Goal: Book appointment/travel/reservation

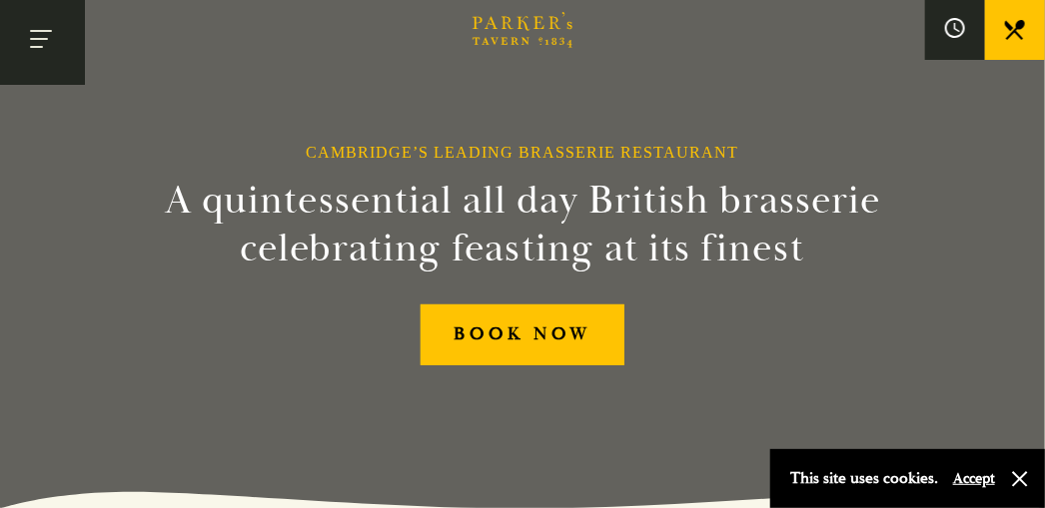
click at [47, 75] on button "Toggle navigation" at bounding box center [42, 42] width 85 height 85
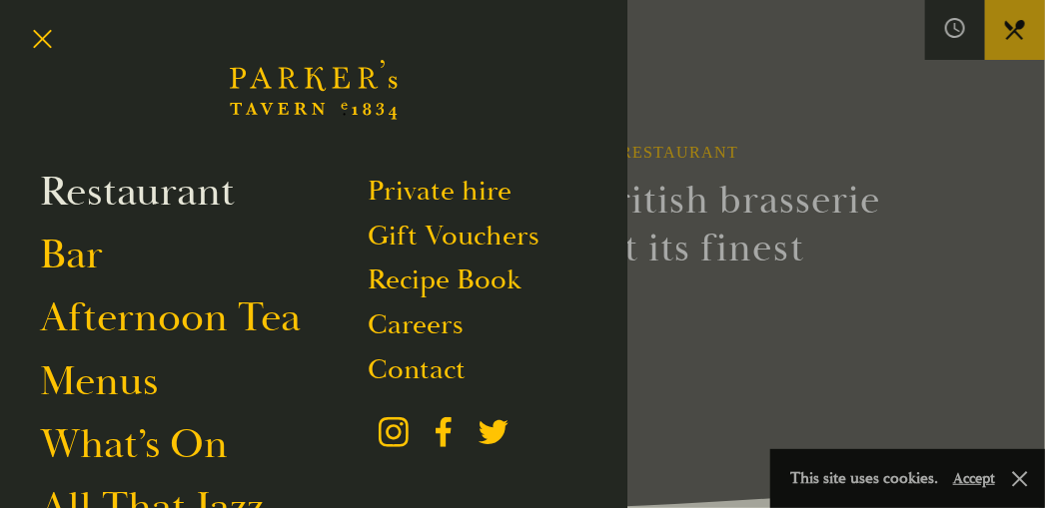
click at [93, 191] on link "Restaurant" at bounding box center [137, 192] width 195 height 52
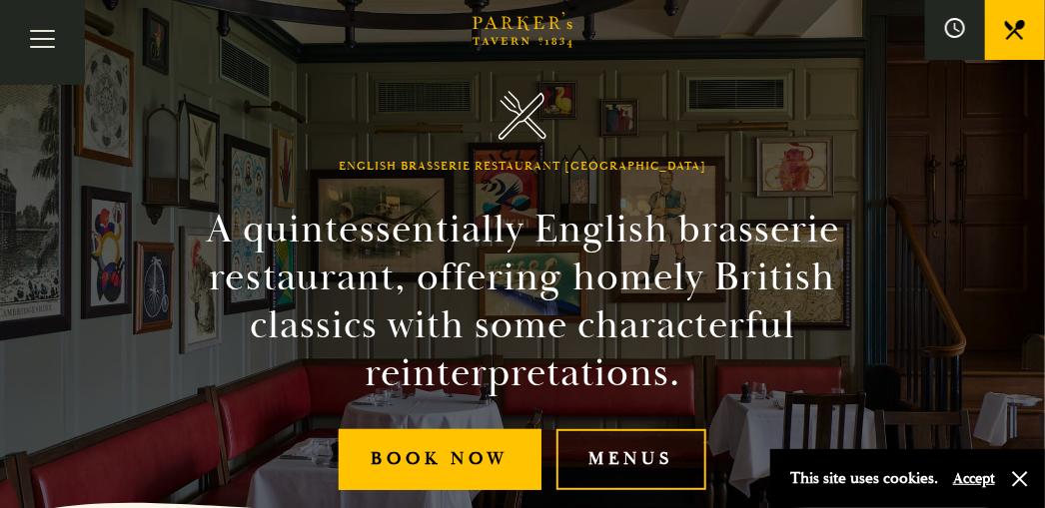
scroll to position [300, 0]
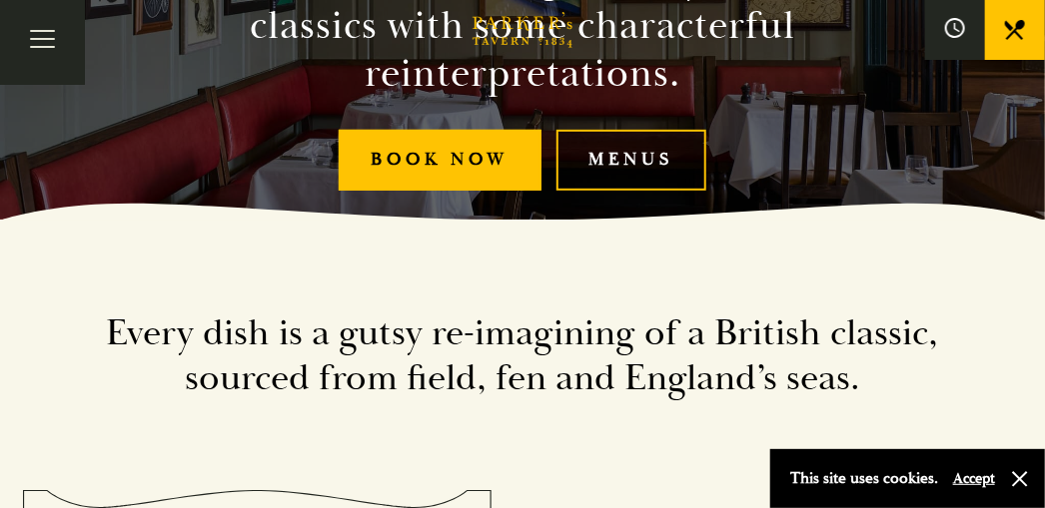
click at [634, 173] on link "Menus" at bounding box center [631, 160] width 150 height 61
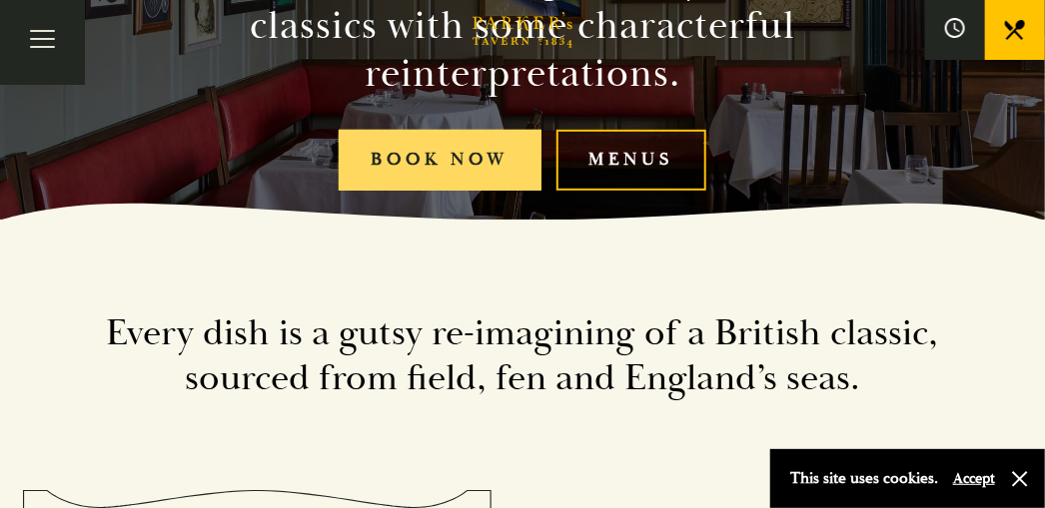
click at [461, 167] on link "Book Now" at bounding box center [440, 160] width 203 height 61
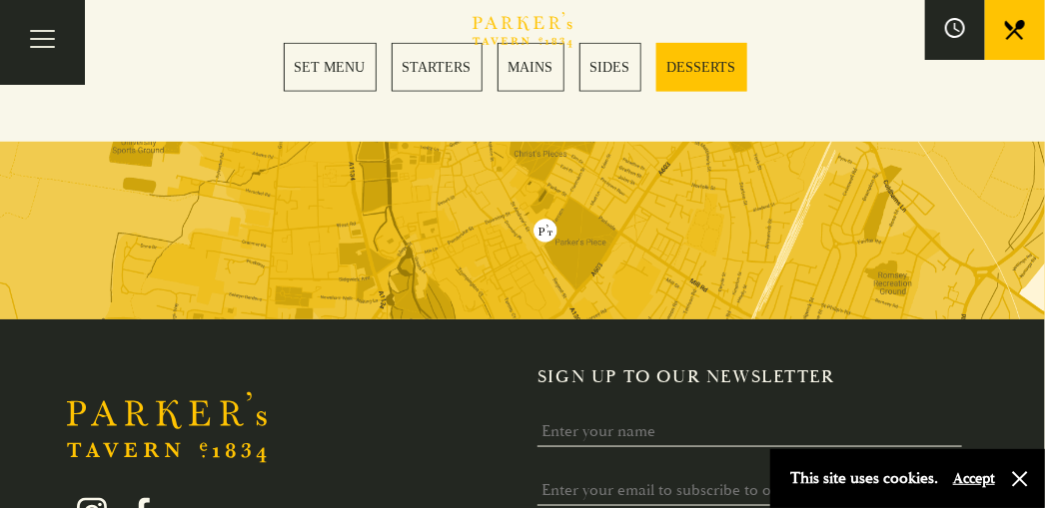
scroll to position [2796, 0]
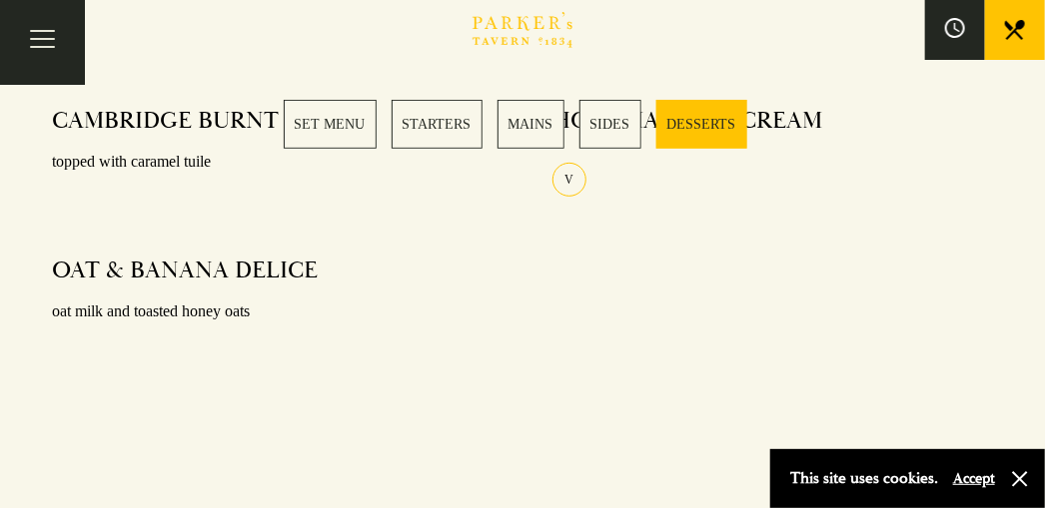
click at [531, 124] on link "MAINS" at bounding box center [530, 124] width 67 height 49
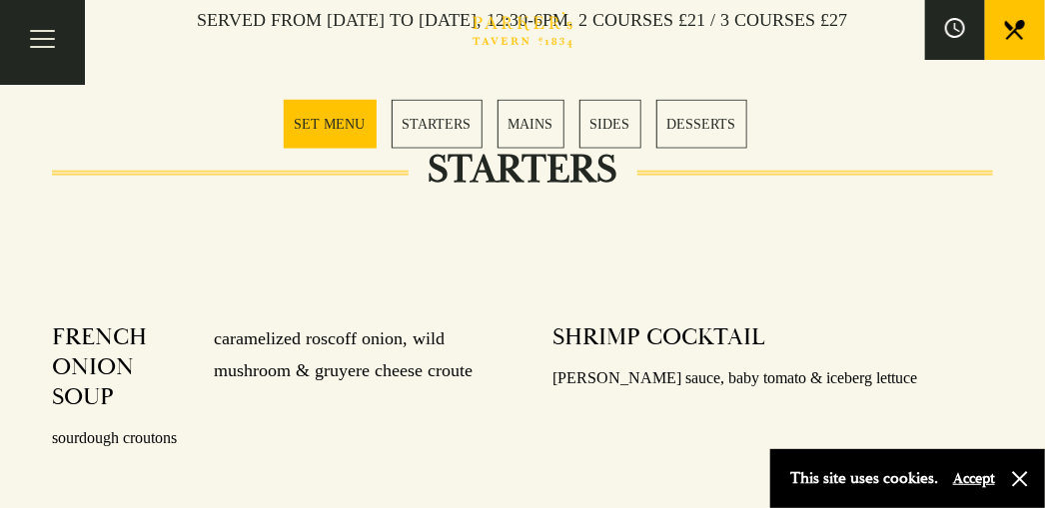
scroll to position [517, 0]
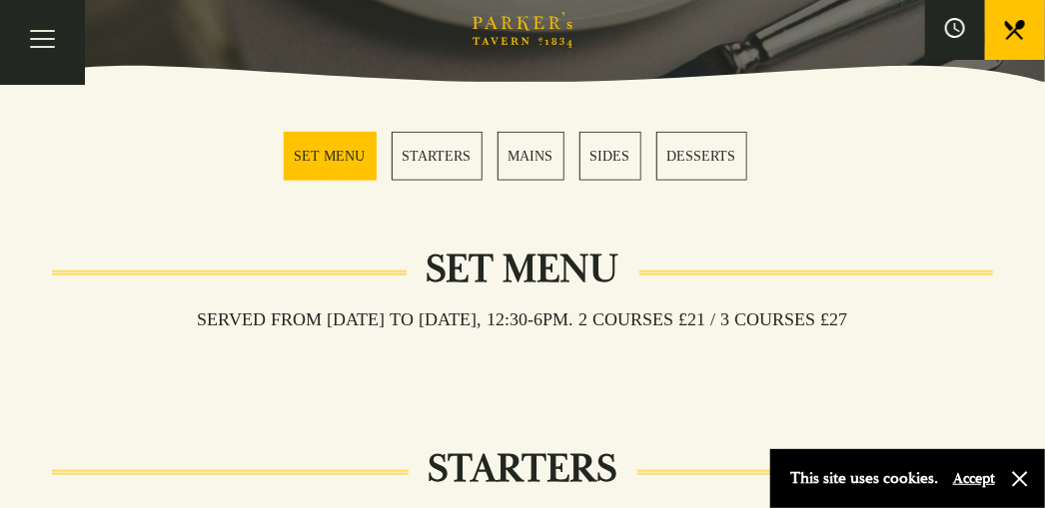
click at [546, 142] on link "MAINS" at bounding box center [530, 156] width 67 height 49
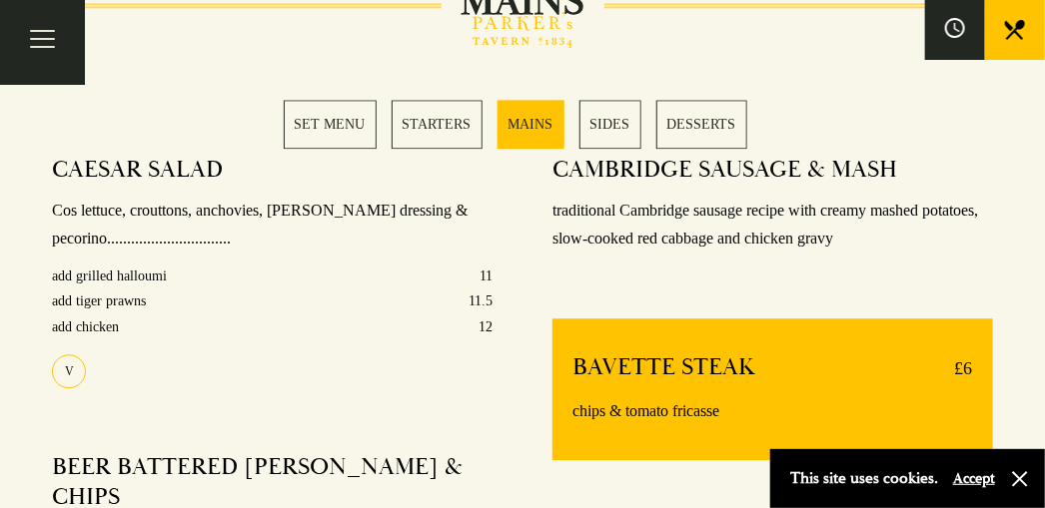
scroll to position [1716, 0]
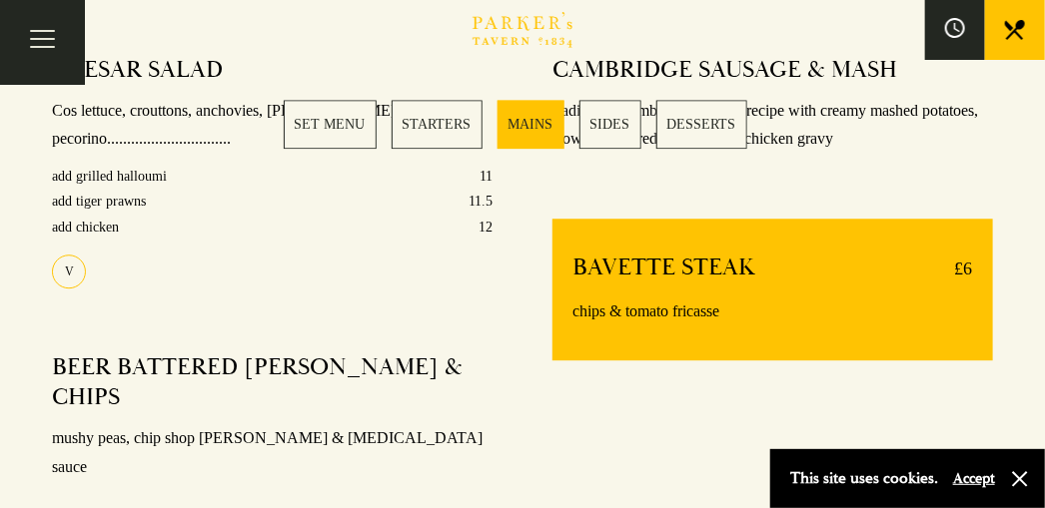
click at [659, 122] on link "DESSERTS" at bounding box center [701, 124] width 91 height 49
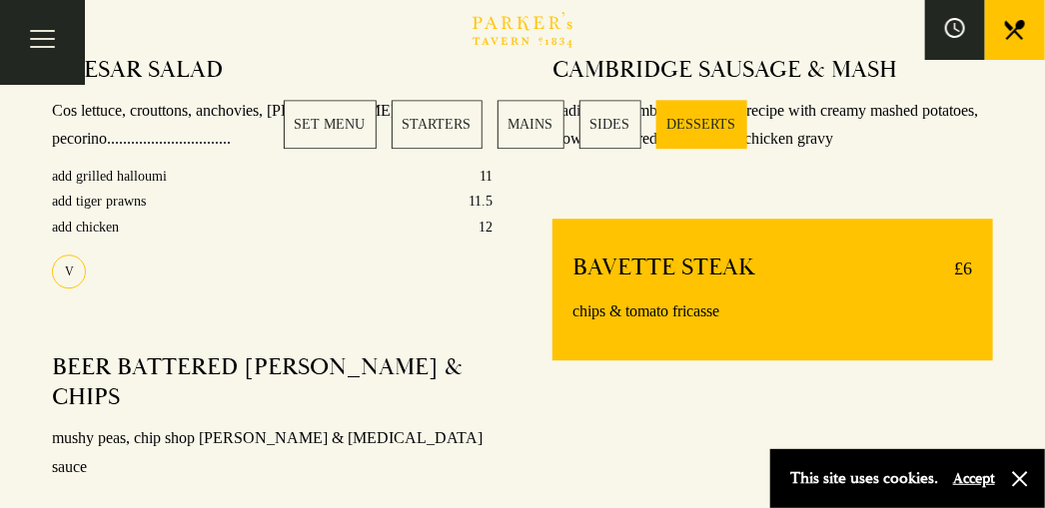
scroll to position [2689, 0]
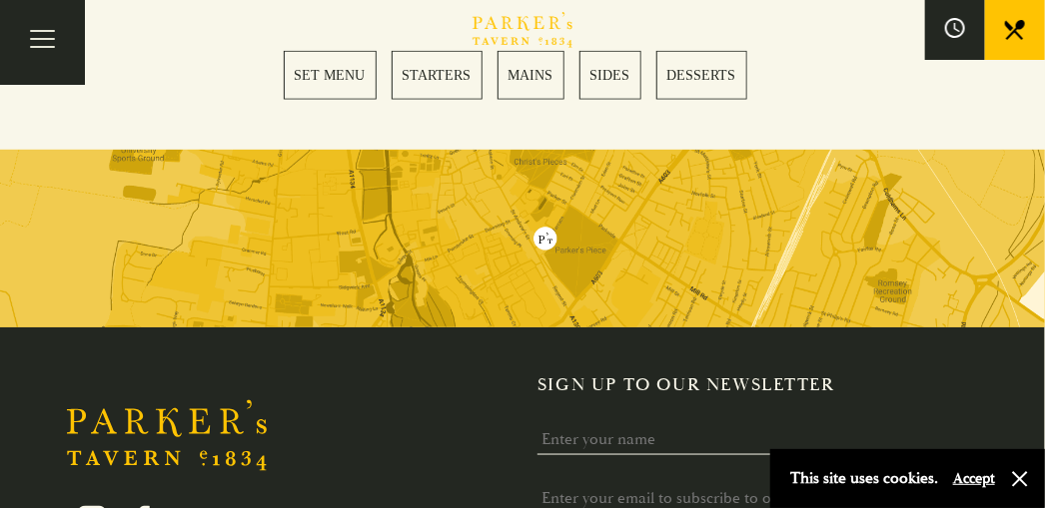
click at [358, 51] on link "SET MENU" at bounding box center [330, 75] width 93 height 49
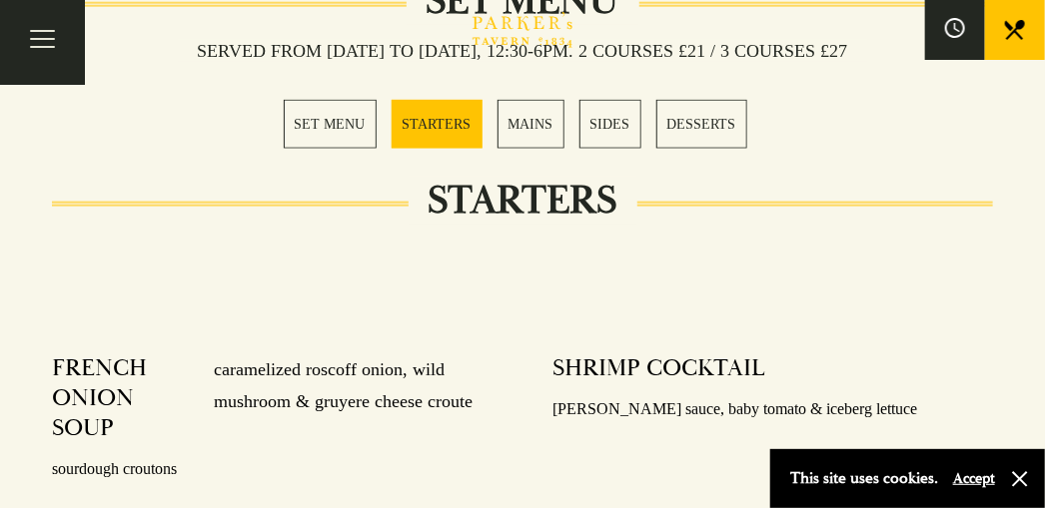
click at [337, 110] on link "SET MENU" at bounding box center [330, 124] width 93 height 49
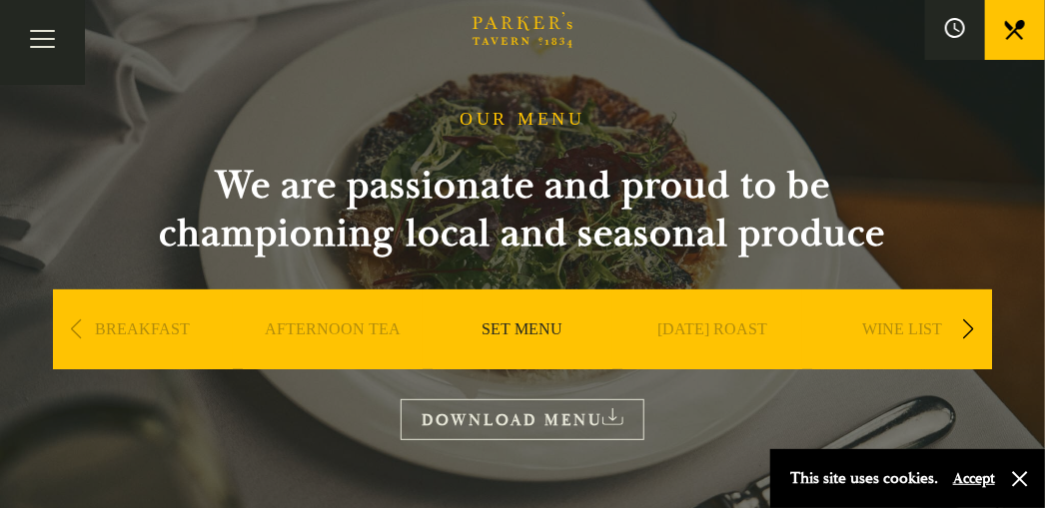
scroll to position [0, 0]
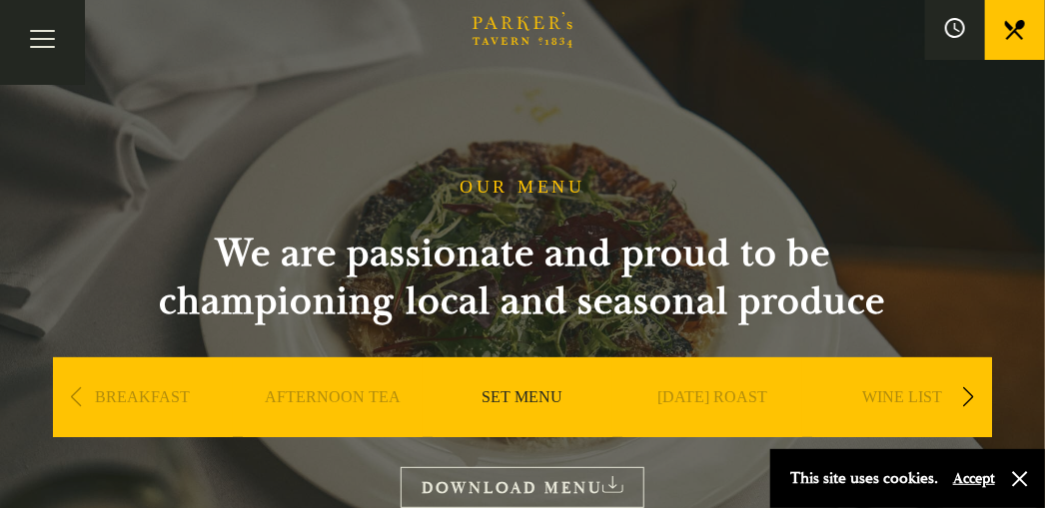
click at [573, 478] on link "DOWNLOAD MENU" at bounding box center [522, 487] width 244 height 41
click at [56, 42] on button "Toggle navigation" at bounding box center [42, 42] width 85 height 85
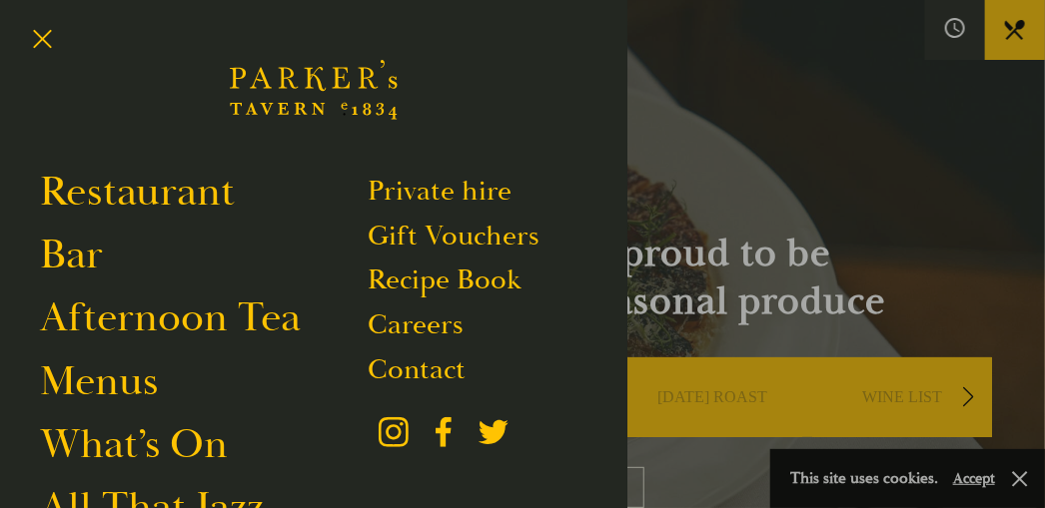
scroll to position [100, 0]
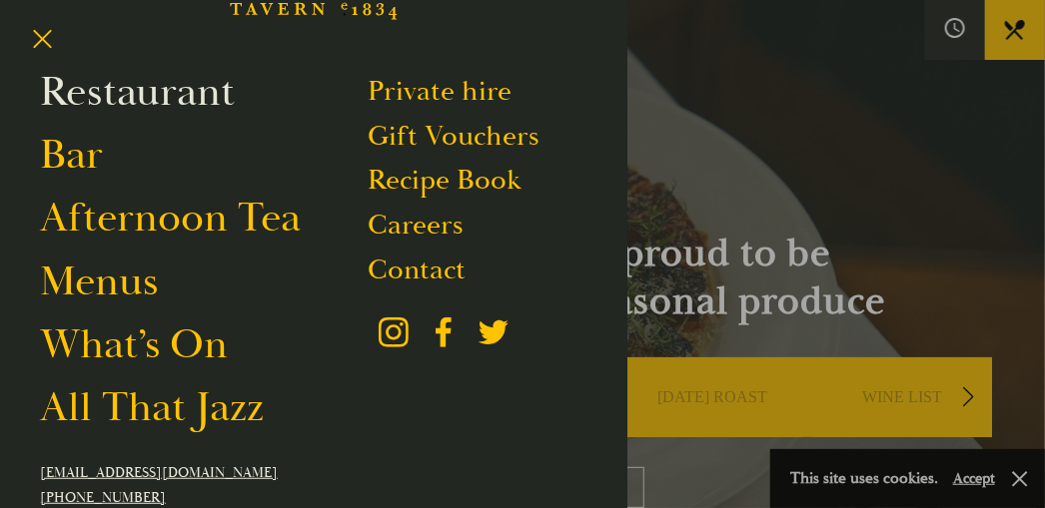
click at [113, 91] on link "Restaurant" at bounding box center [137, 92] width 195 height 52
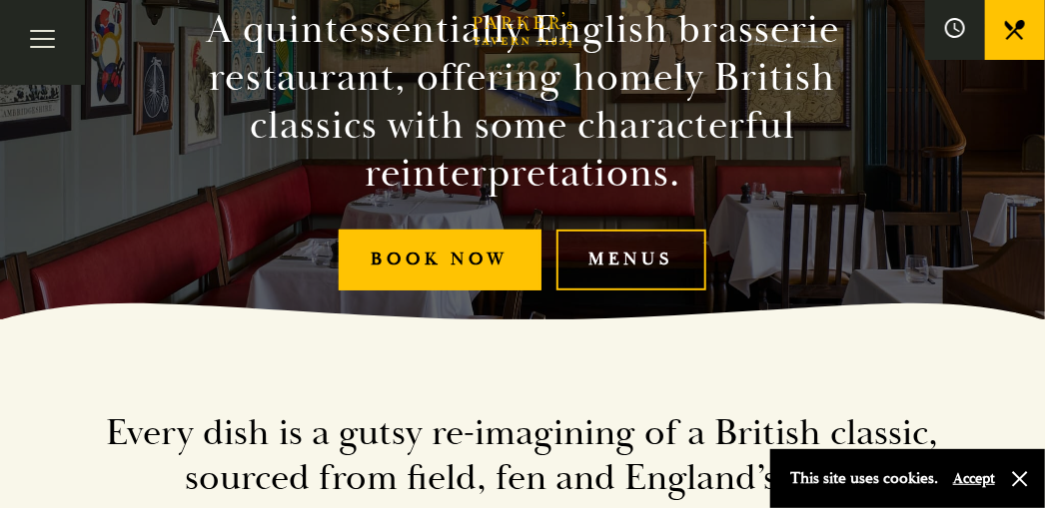
scroll to position [300, 0]
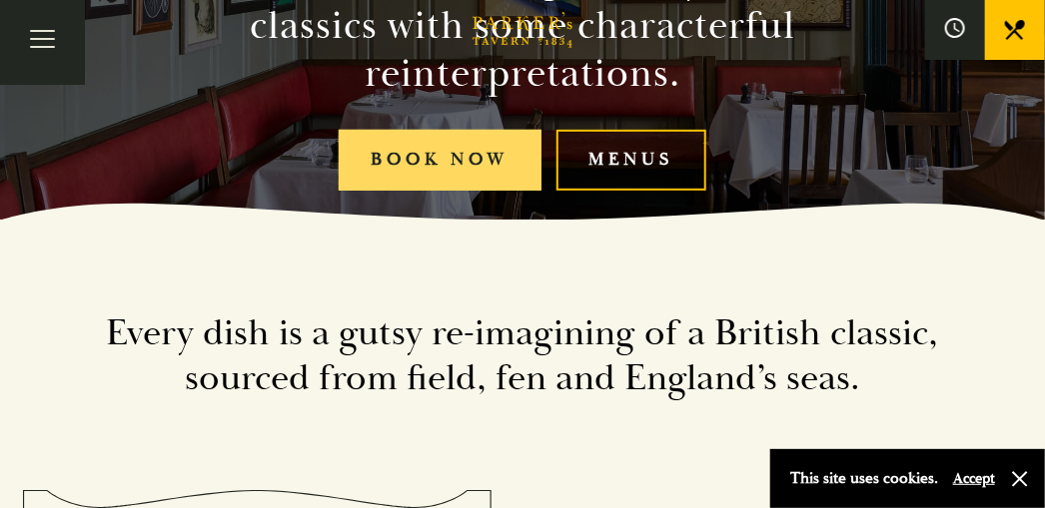
click at [386, 168] on link "Book Now" at bounding box center [440, 160] width 203 height 61
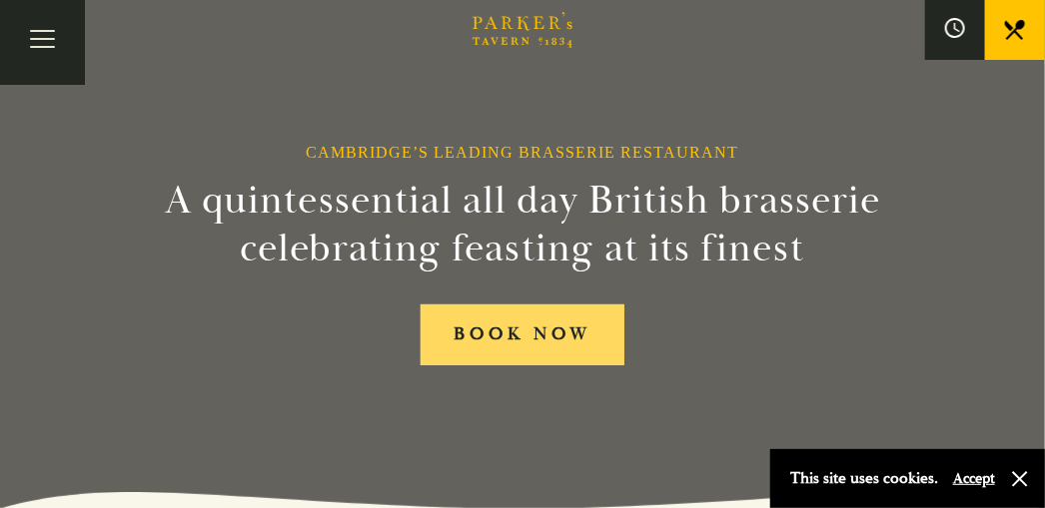
click at [505, 337] on link "BOOK NOW" at bounding box center [521, 335] width 203 height 61
